Goal: Browse casually

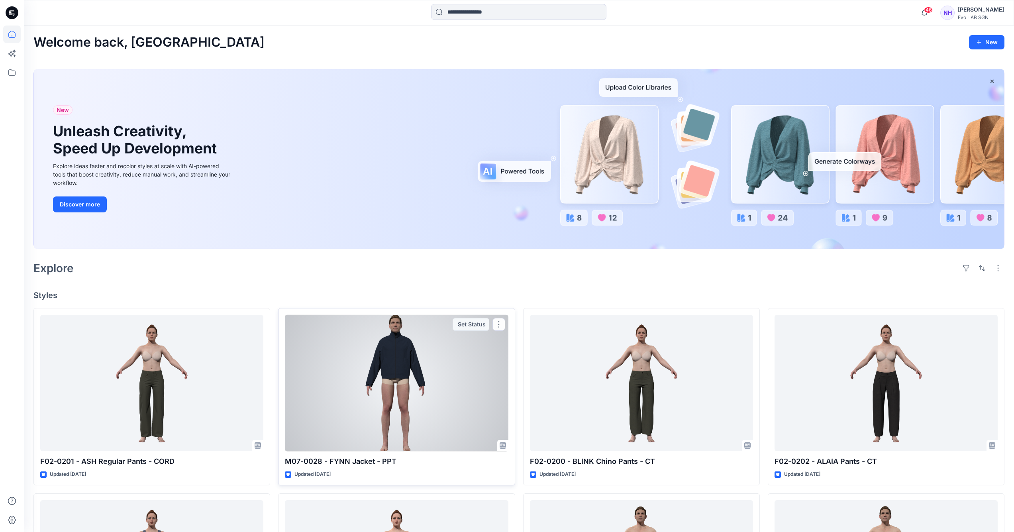
click at [384, 408] on div at bounding box center [396, 383] width 223 height 137
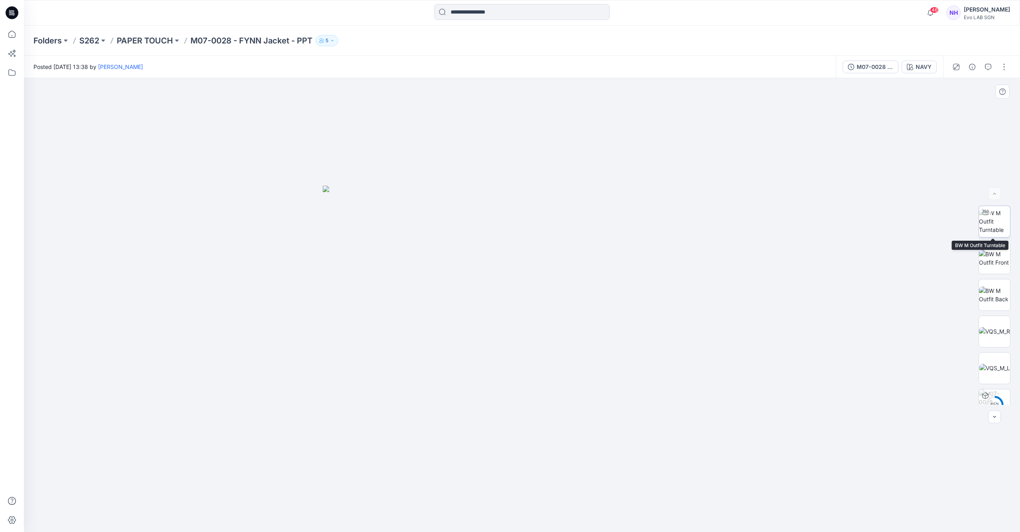
click at [992, 228] on img at bounding box center [994, 221] width 31 height 25
drag, startPoint x: 521, startPoint y: 517, endPoint x: 607, endPoint y: 517, distance: 85.7
click at [607, 517] on icon at bounding box center [522, 508] width 241 height 30
drag, startPoint x: 607, startPoint y: 517, endPoint x: 566, endPoint y: 357, distance: 164.4
click at [629, 513] on icon at bounding box center [522, 508] width 241 height 30
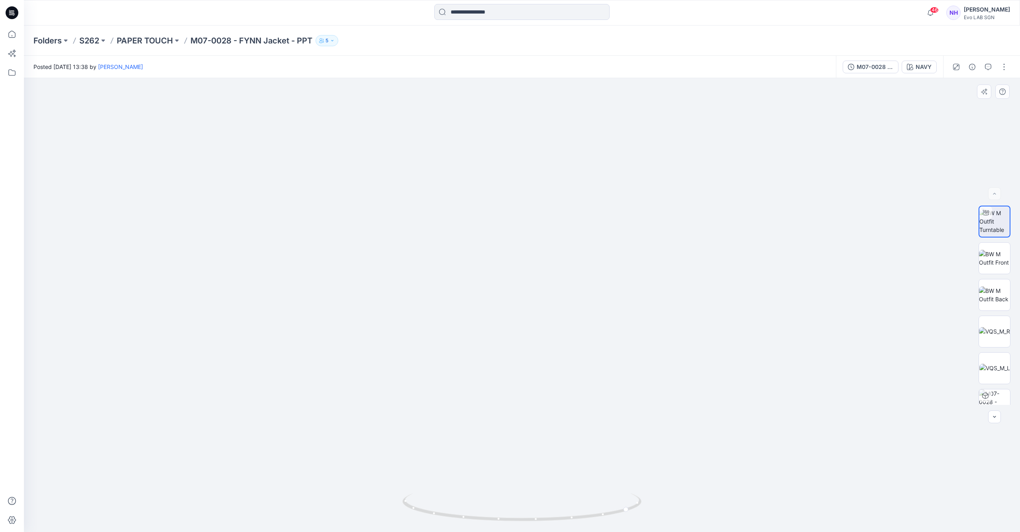
drag, startPoint x: 557, startPoint y: 302, endPoint x: 543, endPoint y: 361, distance: 60.6
click at [547, 377] on img at bounding box center [514, 218] width 1079 height 628
drag, startPoint x: 527, startPoint y: 307, endPoint x: 550, endPoint y: 300, distance: 23.8
click at [560, 308] on img at bounding box center [498, 245] width 1220 height 572
drag, startPoint x: 552, startPoint y: 325, endPoint x: 547, endPoint y: 270, distance: 55.6
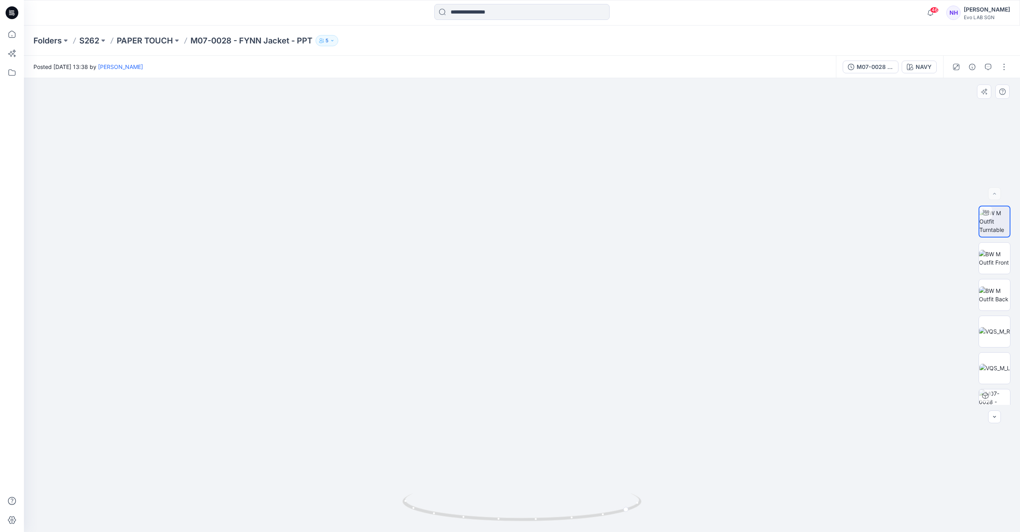
click at [547, 270] on img at bounding box center [527, 243] width 1220 height 578
drag, startPoint x: 551, startPoint y: 520, endPoint x: 551, endPoint y: 524, distance: 4.0
click at [551, 524] on div at bounding box center [521, 512] width 239 height 40
drag, startPoint x: 550, startPoint y: 519, endPoint x: 498, endPoint y: 516, distance: 52.3
click at [498, 516] on icon at bounding box center [522, 508] width 241 height 30
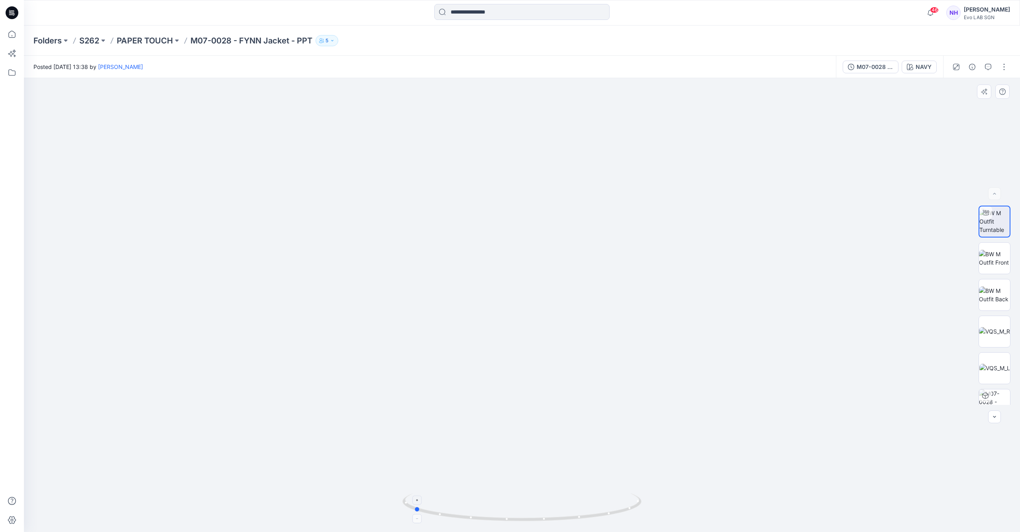
drag, startPoint x: 606, startPoint y: 515, endPoint x: 442, endPoint y: 515, distance: 164.5
click at [442, 515] on icon at bounding box center [522, 508] width 241 height 30
drag, startPoint x: 607, startPoint y: 515, endPoint x: 724, endPoint y: 518, distance: 117.6
click at [724, 518] on div at bounding box center [522, 305] width 996 height 454
drag, startPoint x: 503, startPoint y: 519, endPoint x: 572, endPoint y: 519, distance: 69.3
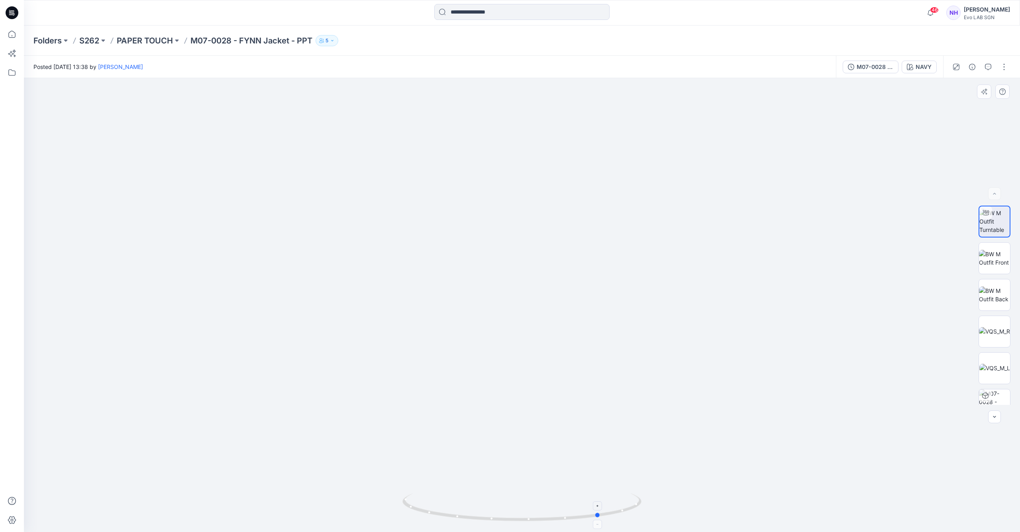
click at [572, 519] on icon at bounding box center [522, 508] width 241 height 30
click at [995, 291] on img at bounding box center [994, 294] width 31 height 17
click at [1008, 224] on div at bounding box center [994, 222] width 32 height 32
drag, startPoint x: 558, startPoint y: 203, endPoint x: 546, endPoint y: 436, distance: 233.0
click at [548, 462] on img at bounding box center [512, 243] width 1220 height 577
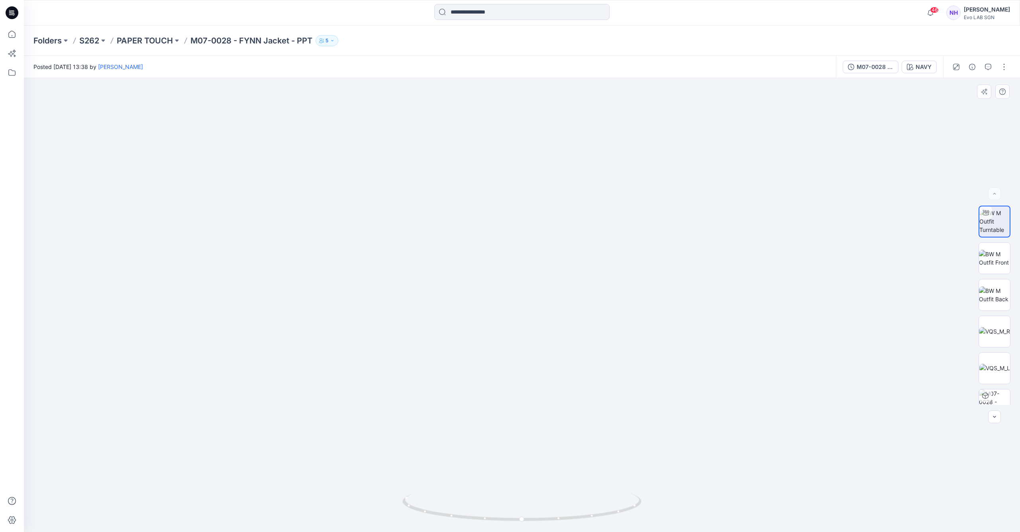
drag, startPoint x: 551, startPoint y: 380, endPoint x: 555, endPoint y: 297, distance: 83.0
click at [555, 297] on img at bounding box center [516, 202] width 1220 height 660
drag, startPoint x: 556, startPoint y: 313, endPoint x: 549, endPoint y: 333, distance: 21.5
click at [549, 333] on img at bounding box center [522, 262] width 845 height 539
drag, startPoint x: 543, startPoint y: 519, endPoint x: 620, endPoint y: 513, distance: 76.8
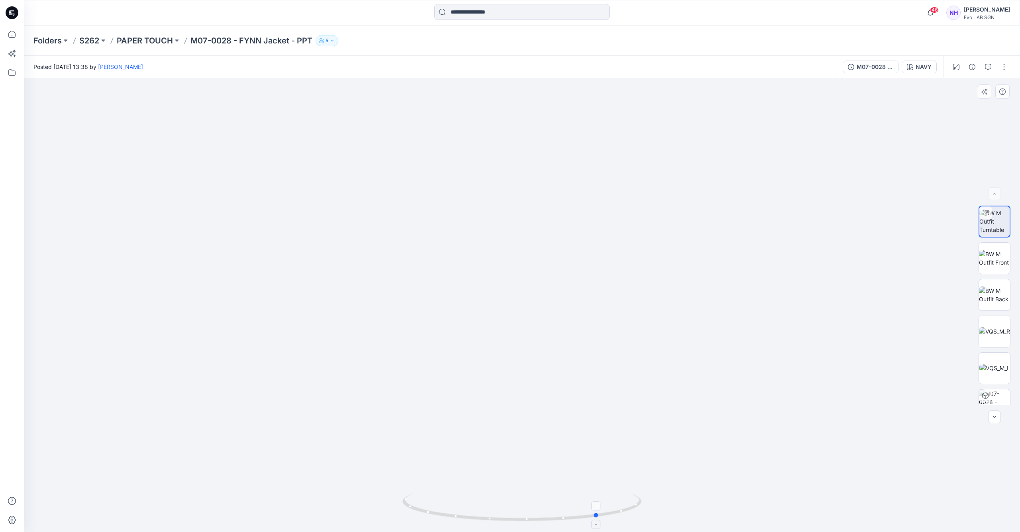
click at [620, 513] on icon at bounding box center [522, 508] width 241 height 30
